Goal: Task Accomplishment & Management: Complete application form

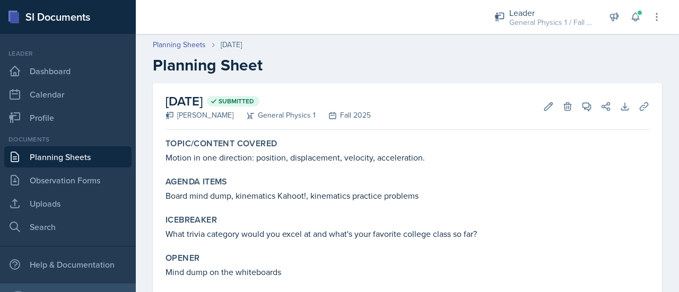
click at [66, 160] on link "Planning Sheets" at bounding box center [67, 156] width 127 height 21
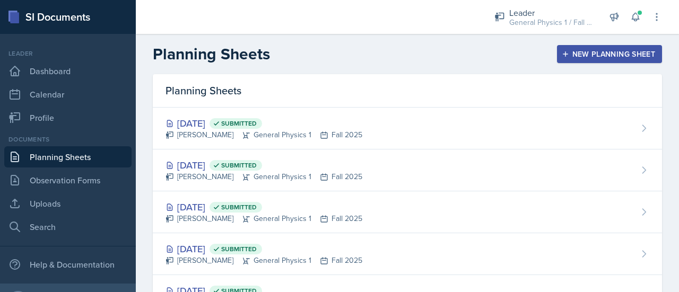
click at [603, 53] on div "New Planning Sheet" at bounding box center [609, 54] width 91 height 8
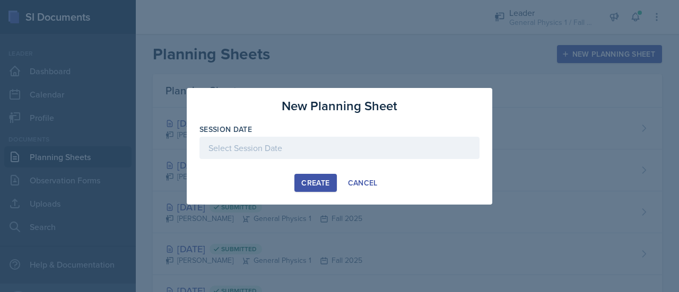
click at [227, 148] on div at bounding box center [340, 148] width 280 height 22
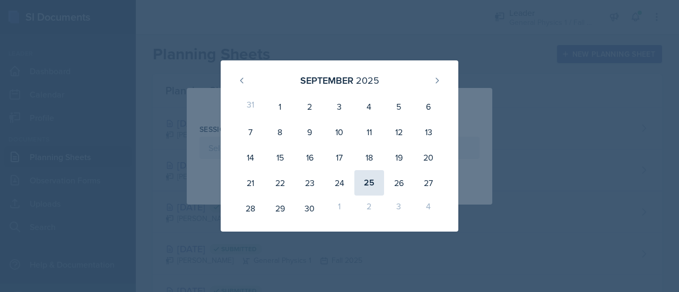
click at [361, 184] on div "25" at bounding box center [370, 182] width 30 height 25
type input "[DATE]"
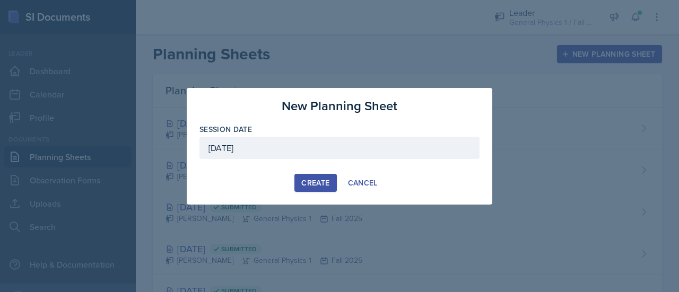
click at [312, 182] on div "Create" at bounding box center [315, 183] width 28 height 8
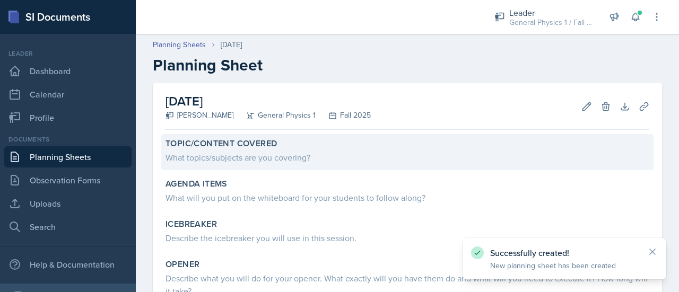
scroll to position [14, 0]
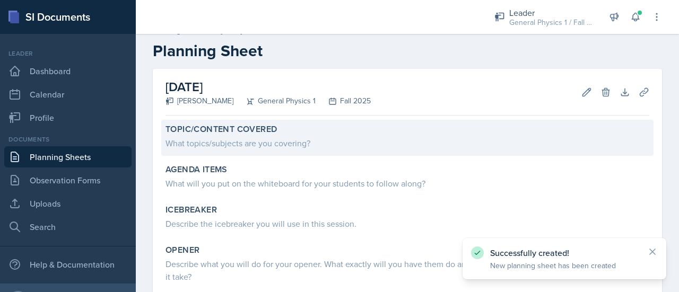
click at [244, 146] on div "What topics/subjects are you covering?" at bounding box center [408, 143] width 484 height 13
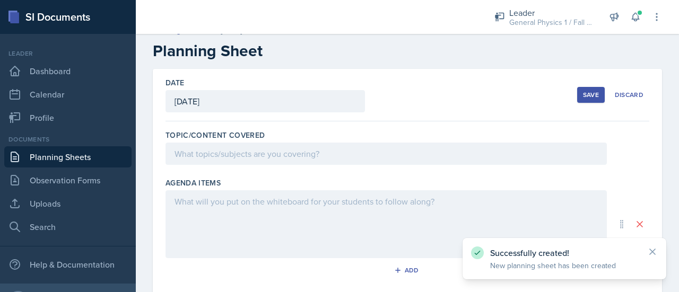
click at [247, 157] on div at bounding box center [387, 154] width 442 height 22
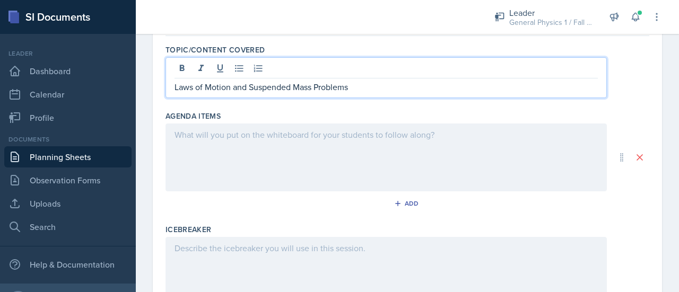
click at [247, 157] on div at bounding box center [387, 158] width 442 height 68
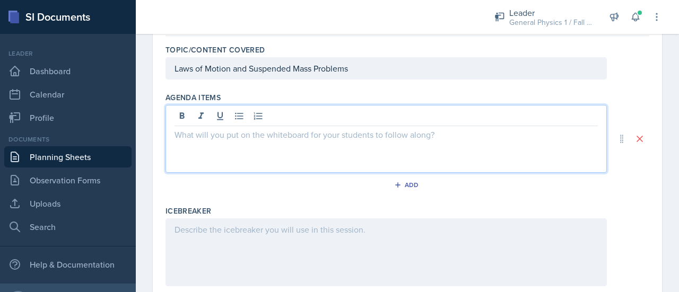
scroll to position [118, 0]
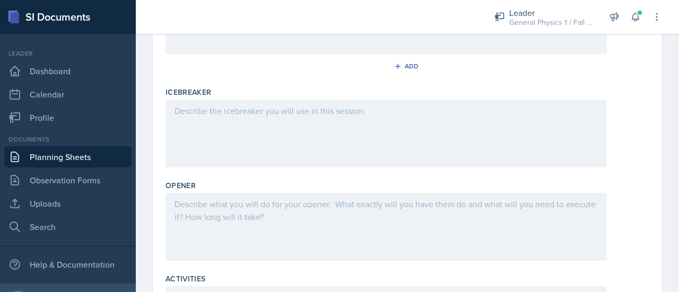
click at [243, 133] on div at bounding box center [387, 134] width 442 height 68
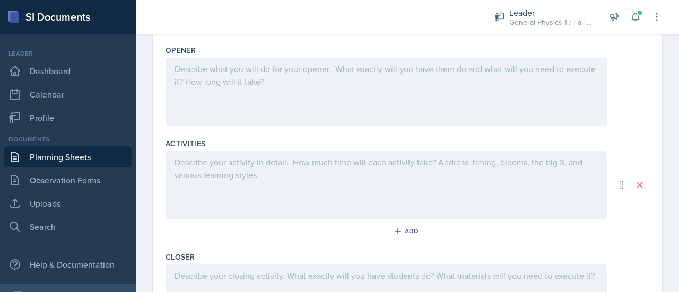
click at [246, 89] on div at bounding box center [387, 92] width 442 height 68
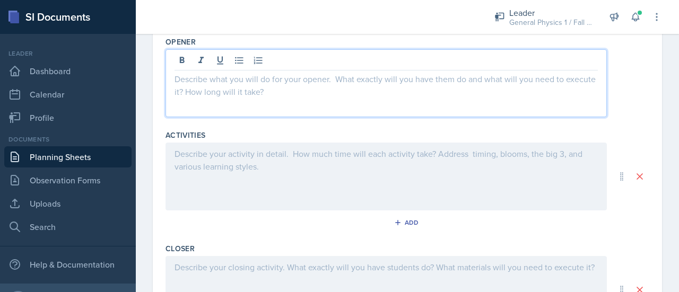
scroll to position [363, 0]
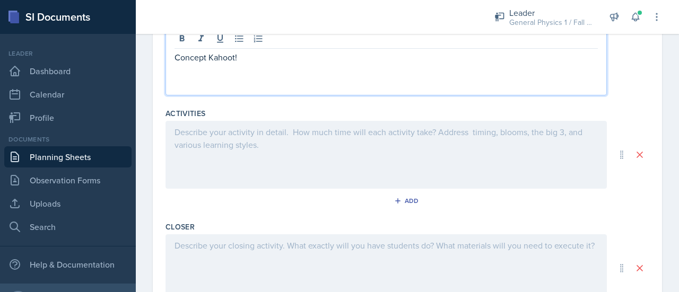
click at [241, 149] on div at bounding box center [387, 155] width 442 height 68
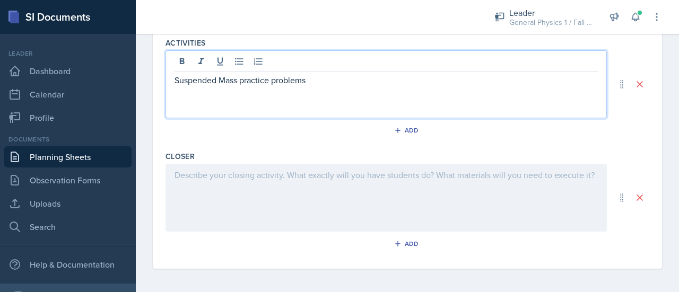
scroll to position [455, 0]
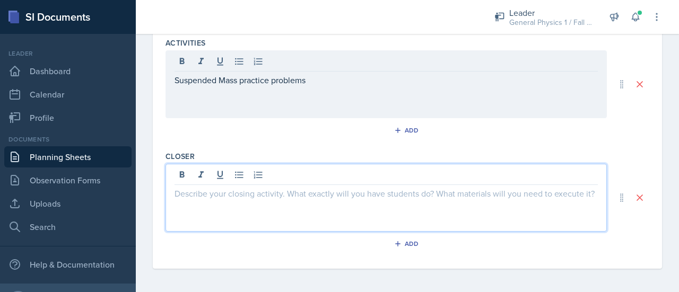
click at [242, 178] on div at bounding box center [387, 198] width 442 height 68
click at [244, 191] on p at bounding box center [387, 193] width 424 height 13
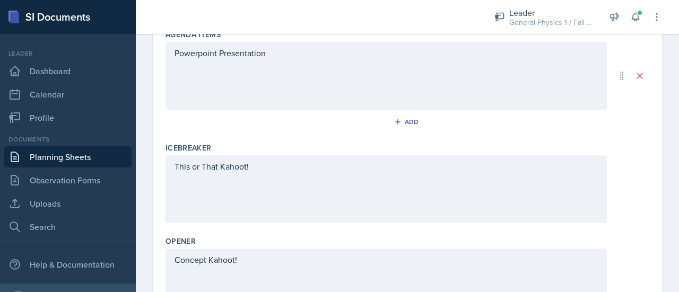
scroll to position [0, 0]
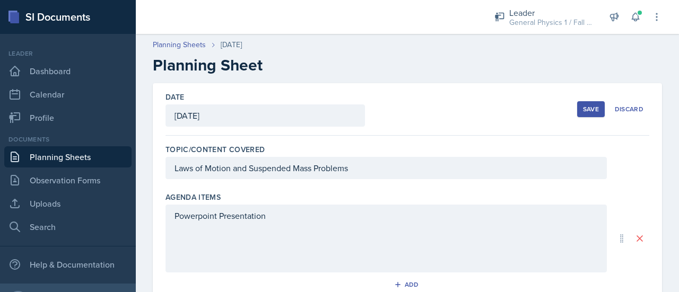
click at [589, 108] on div "Save" at bounding box center [591, 109] width 16 height 8
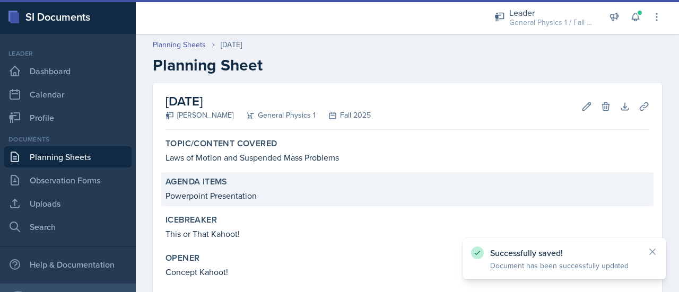
scroll to position [135, 0]
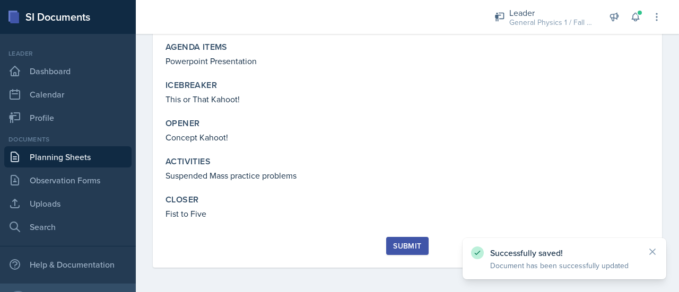
click at [404, 246] on div "Submit" at bounding box center [407, 246] width 28 height 8
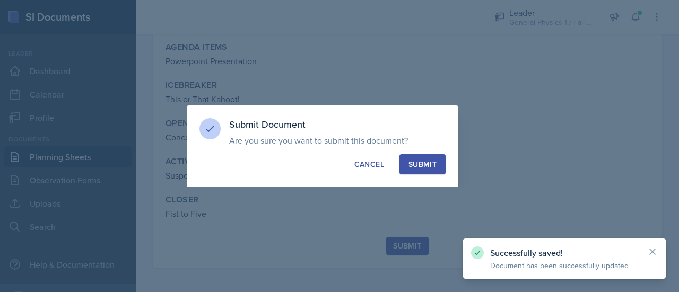
click at [433, 169] on div "Submit" at bounding box center [423, 164] width 28 height 11
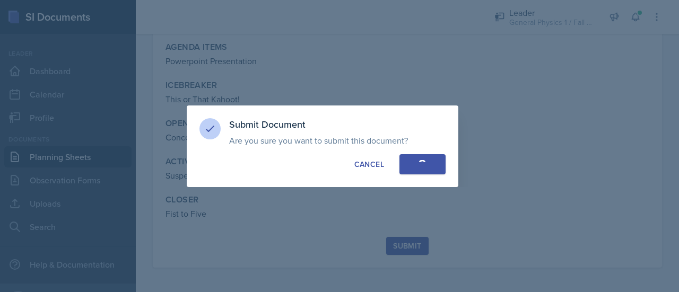
scroll to position [105, 0]
